Goal: Transaction & Acquisition: Purchase product/service

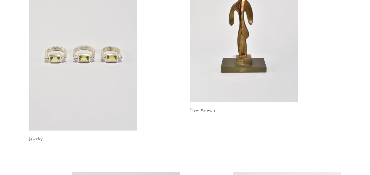
scroll to position [88, 0]
click at [117, 75] on link at bounding box center [83, 55] width 108 height 152
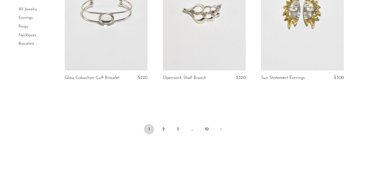
scroll to position [1629, 0]
click at [164, 133] on link "2" at bounding box center [163, 130] width 10 height 10
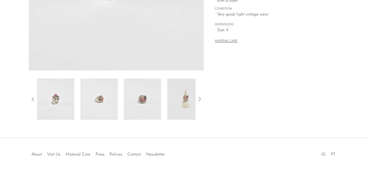
scroll to position [159, 0]
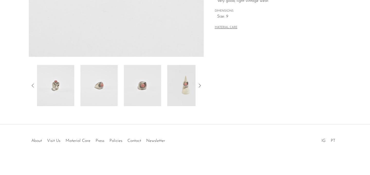
click at [175, 78] on img at bounding box center [185, 85] width 37 height 41
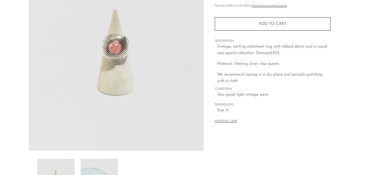
scroll to position [44, 0]
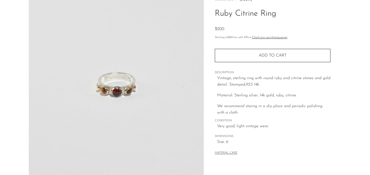
scroll to position [133, 0]
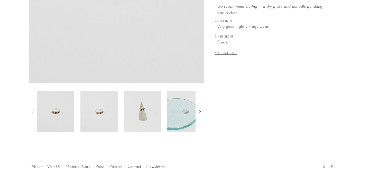
click at [156, 110] on img at bounding box center [142, 111] width 37 height 41
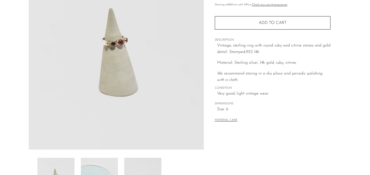
scroll to position [64, 0]
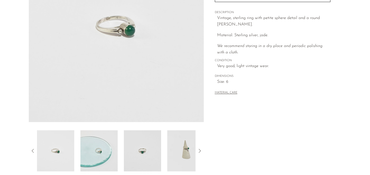
scroll to position [114, 0]
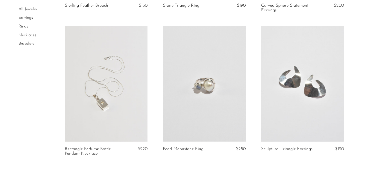
scroll to position [1612, 0]
